Goal: Check status: Check status

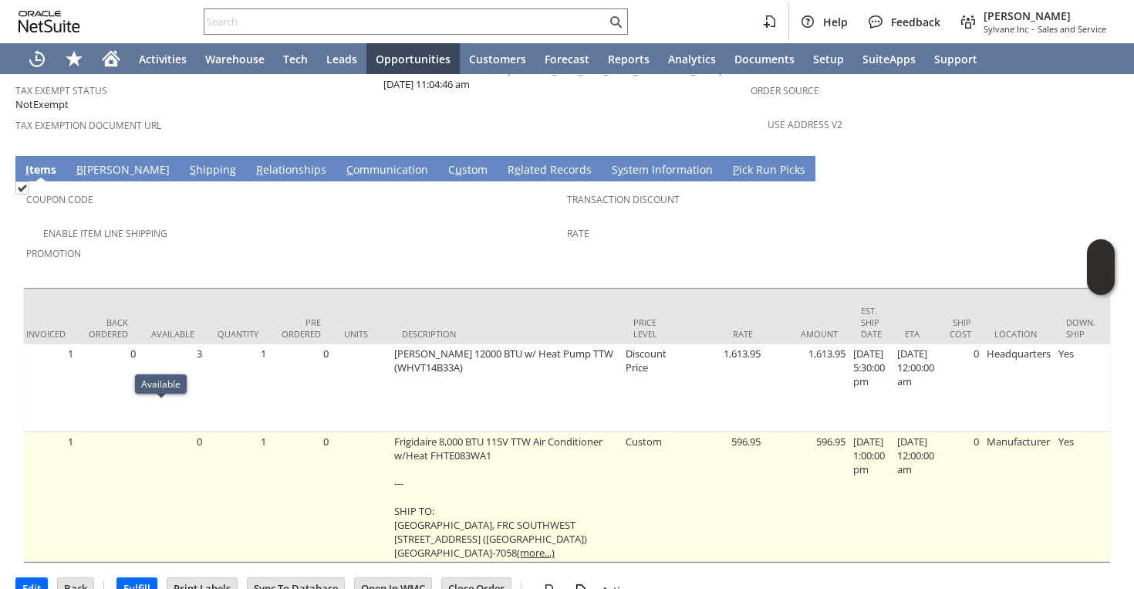
scroll to position [0, 323]
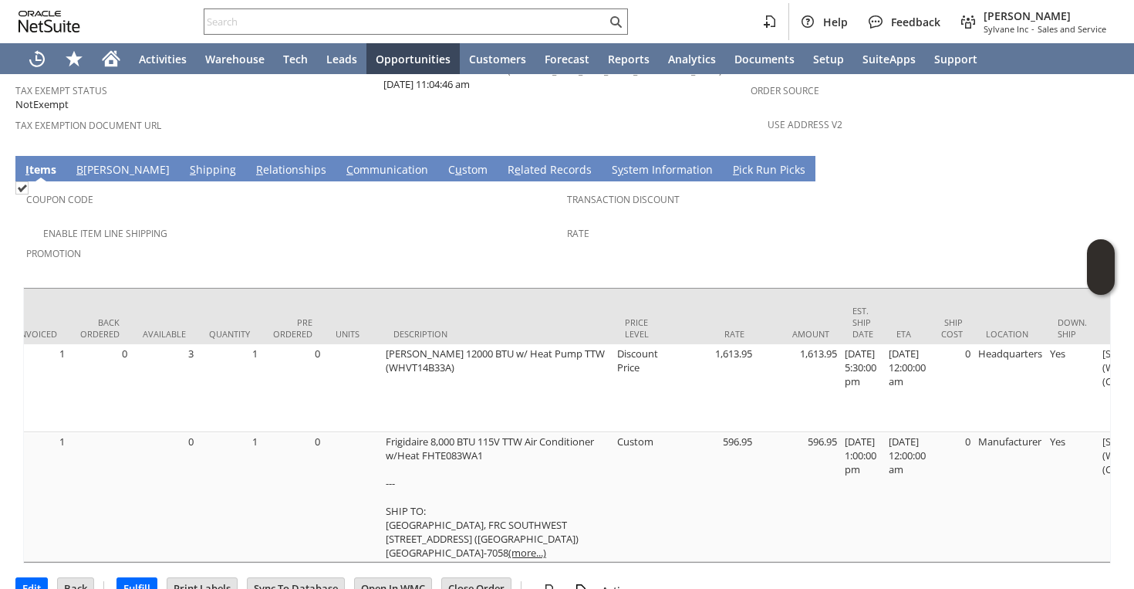
click at [186, 162] on link "S hipping" at bounding box center [213, 170] width 54 height 17
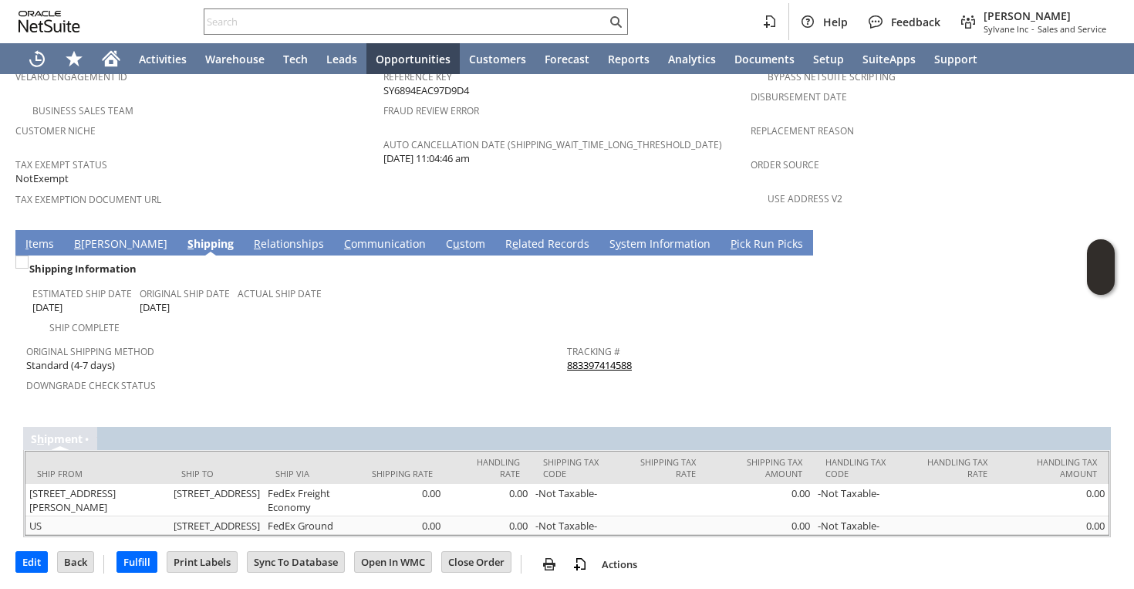
click at [624, 358] on link "883397414588" at bounding box center [599, 365] width 65 height 14
click at [34, 236] on link "I tems" at bounding box center [40, 244] width 36 height 17
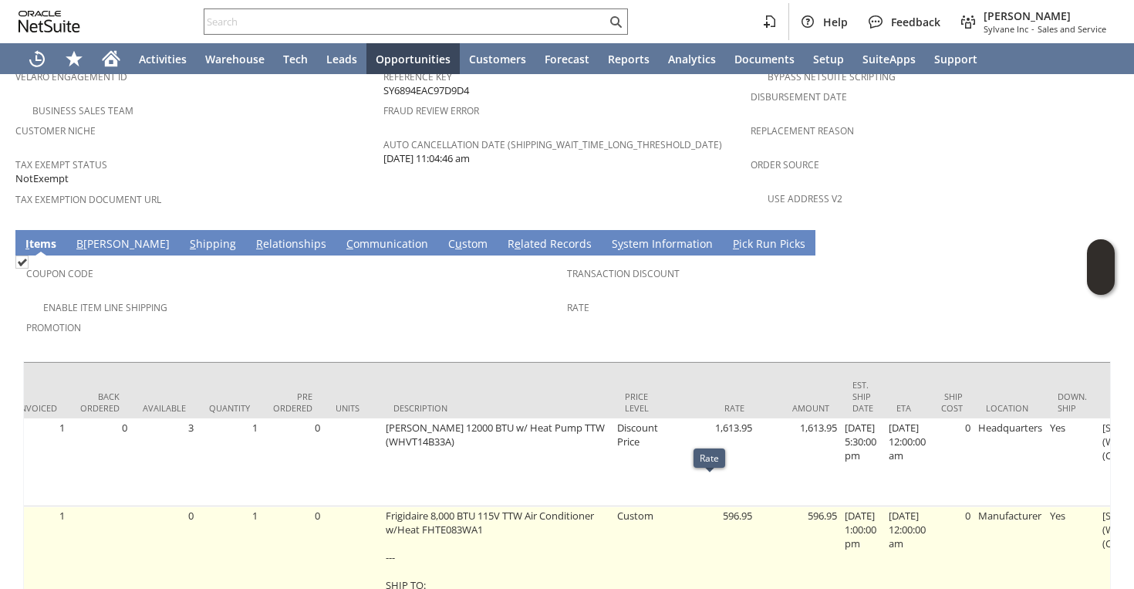
scroll to position [0, 906]
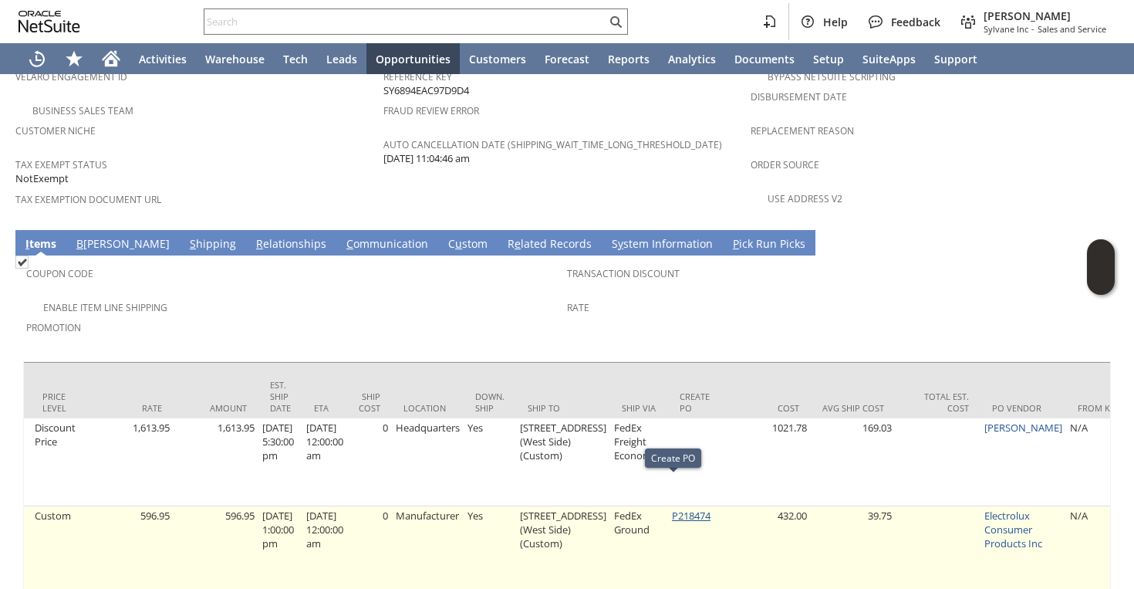
click at [672, 509] on link "P218474" at bounding box center [691, 516] width 39 height 14
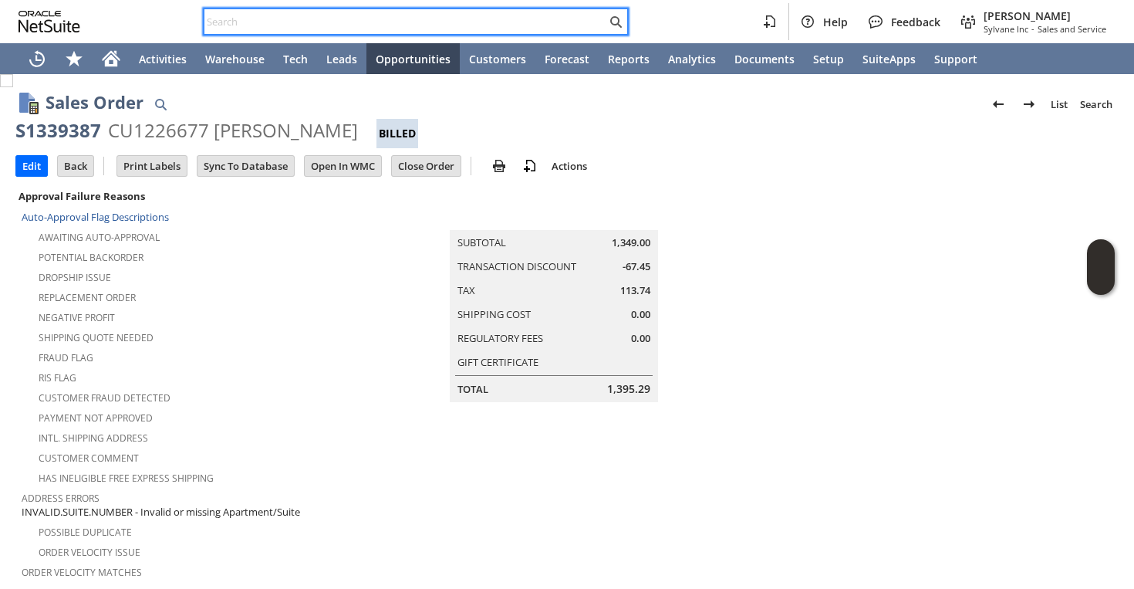
click at [472, 29] on input "text" at bounding box center [406, 21] width 402 height 19
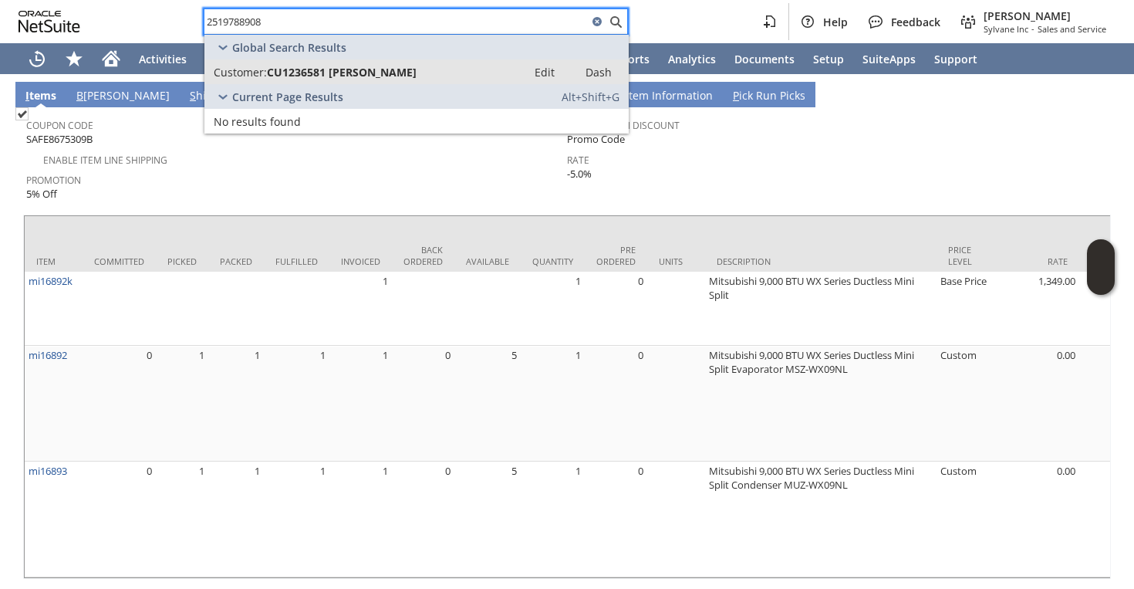
type input "2519788908"
click at [345, 74] on span "CU1236581 [PERSON_NAME]" at bounding box center [342, 72] width 150 height 15
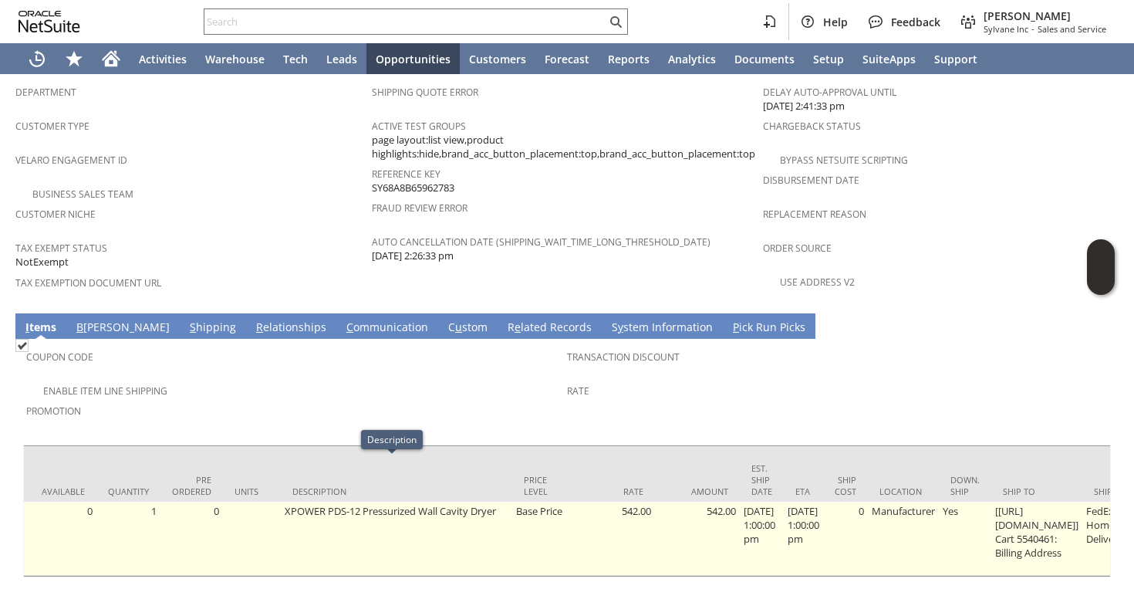
scroll to position [0, 423]
